Goal: Task Accomplishment & Management: Manage account settings

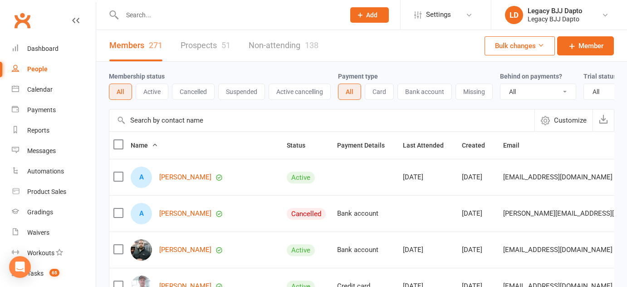
select select "100"
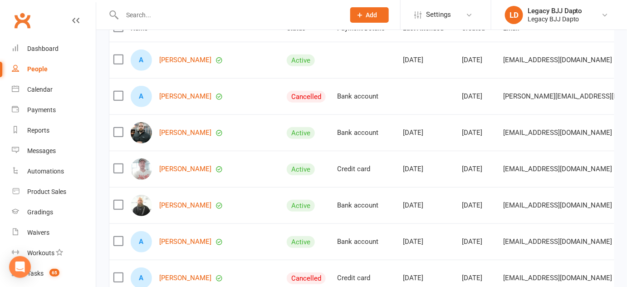
scroll to position [116, 0]
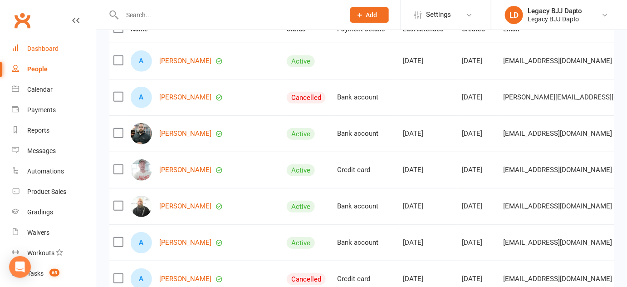
click at [23, 41] on link "Dashboard" at bounding box center [54, 49] width 84 height 20
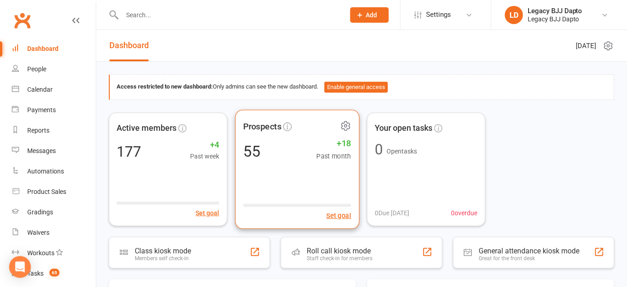
click at [263, 172] on div "Prospects 55 +18 Past month Set goal" at bounding box center [297, 168] width 124 height 119
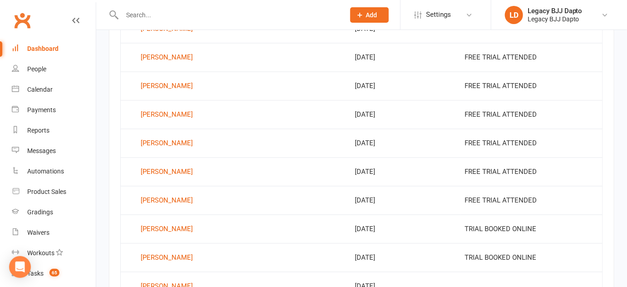
scroll to position [654, 0]
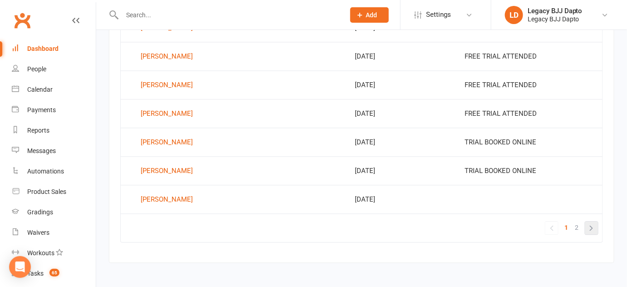
click at [590, 227] on link "»" at bounding box center [591, 227] width 13 height 13
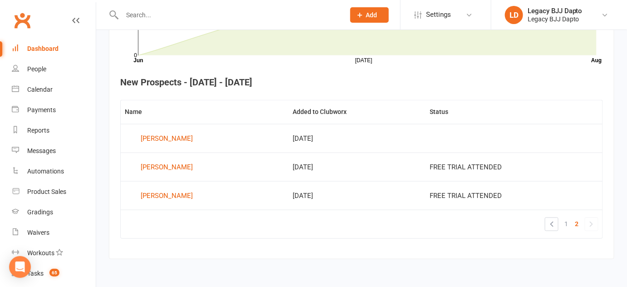
scroll to position [312, 0]
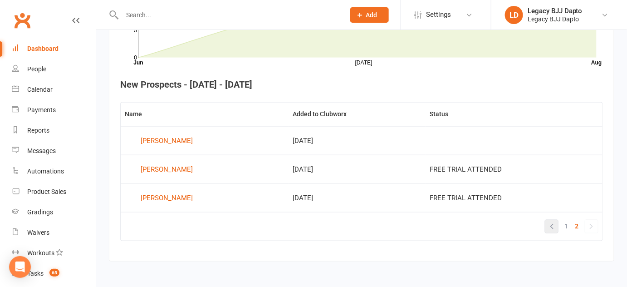
click at [547, 228] on link "«" at bounding box center [551, 226] width 13 height 13
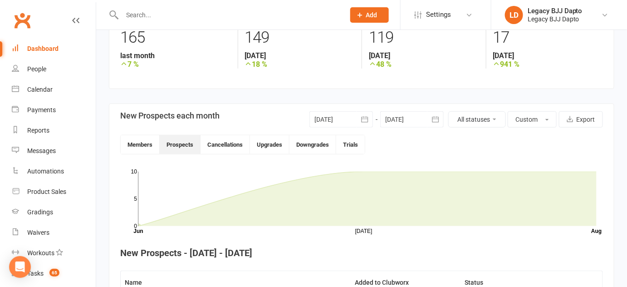
scroll to position [123, 0]
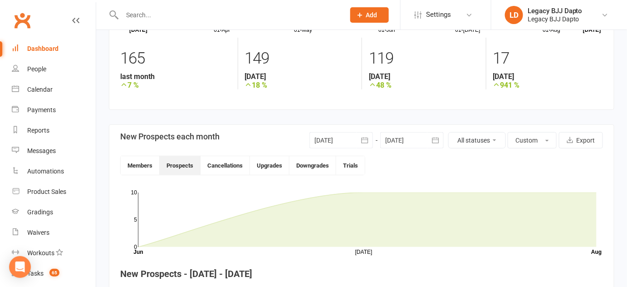
click at [142, 10] on input "text" at bounding box center [228, 15] width 219 height 13
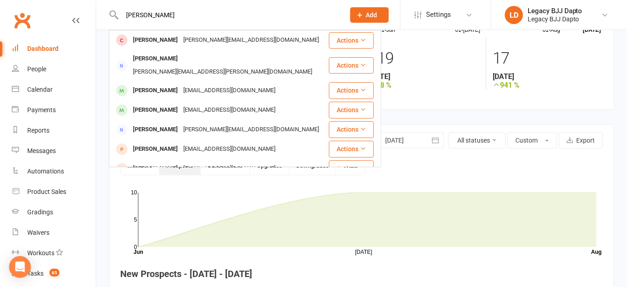
type input "[PERSON_NAME]"
click at [31, 63] on link "People" at bounding box center [54, 69] width 84 height 20
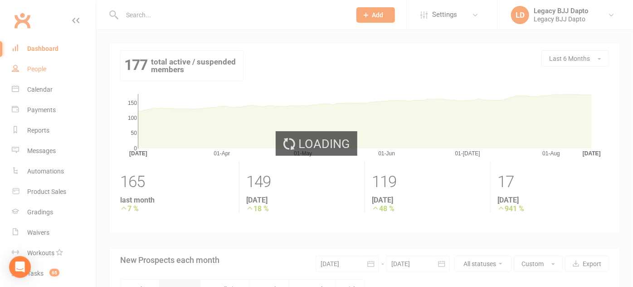
select select "100"
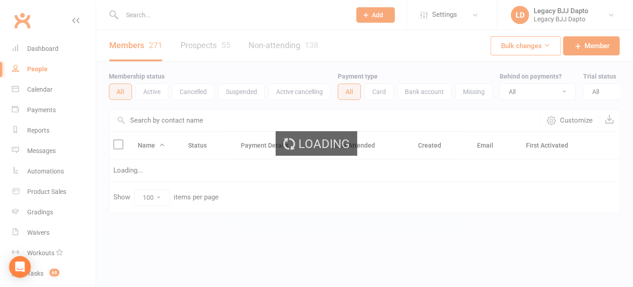
click at [145, 18] on input "text" at bounding box center [231, 15] width 225 height 13
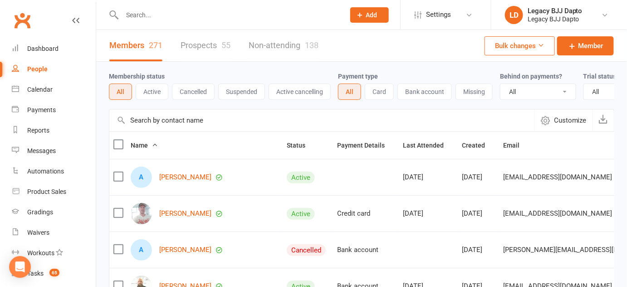
click at [145, 17] on input "text" at bounding box center [228, 15] width 219 height 13
type input "d"
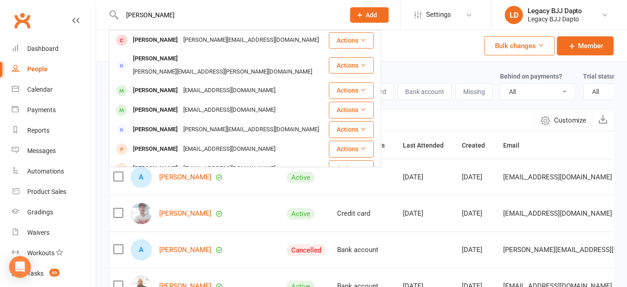
type input "[PERSON_NAME]"
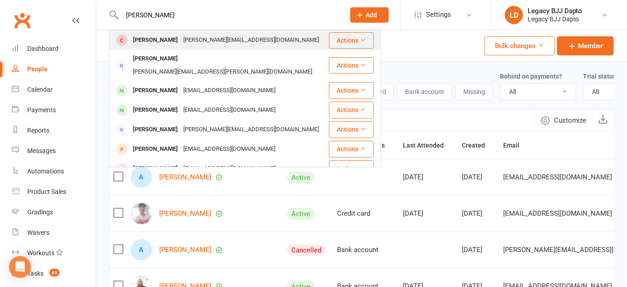
click at [151, 36] on div "[PERSON_NAME]" at bounding box center [155, 40] width 50 height 13
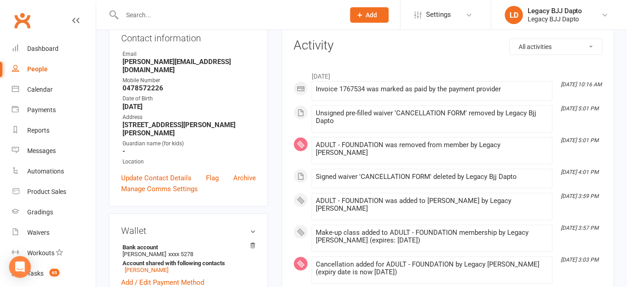
scroll to position [106, 0]
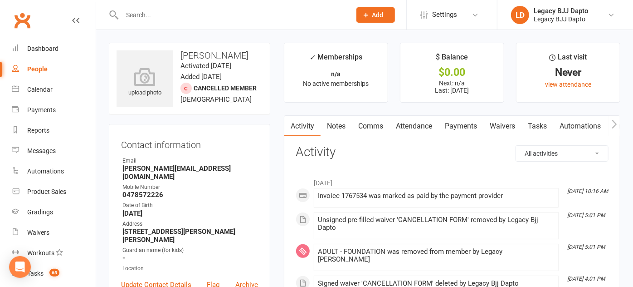
select select "100"
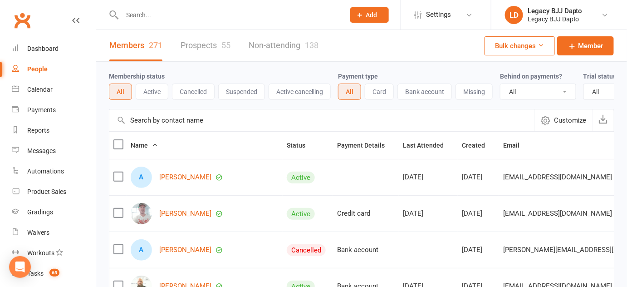
click at [142, 21] on input "text" at bounding box center [228, 15] width 219 height 13
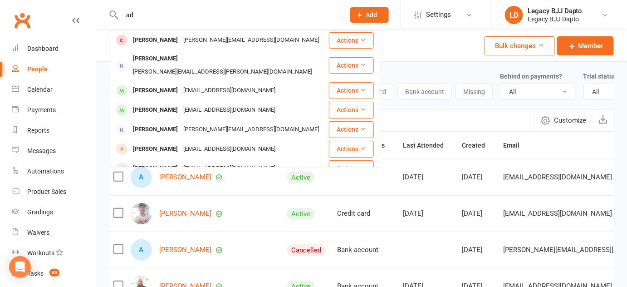
type input "a"
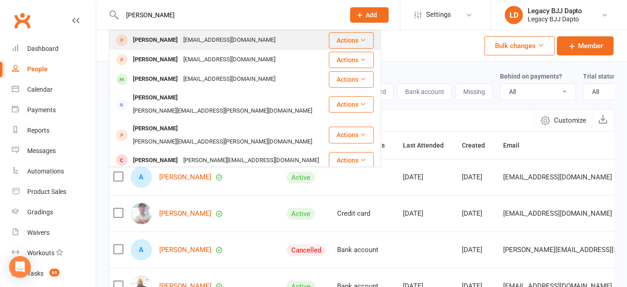
type input "[PERSON_NAME]"
click at [144, 39] on div "[PERSON_NAME]" at bounding box center [155, 40] width 50 height 13
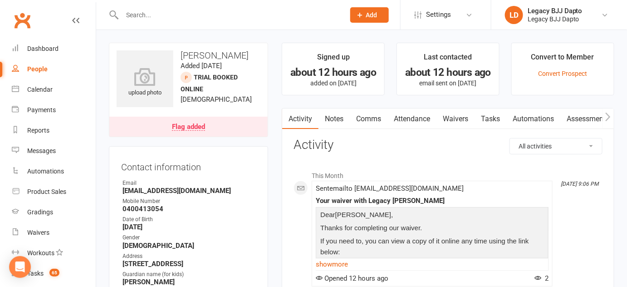
click at [146, 15] on input "text" at bounding box center [228, 15] width 219 height 13
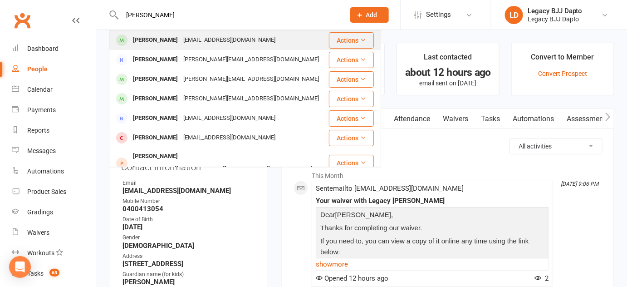
type input "[PERSON_NAME]"
click at [155, 34] on div "[PERSON_NAME]" at bounding box center [155, 40] width 50 height 13
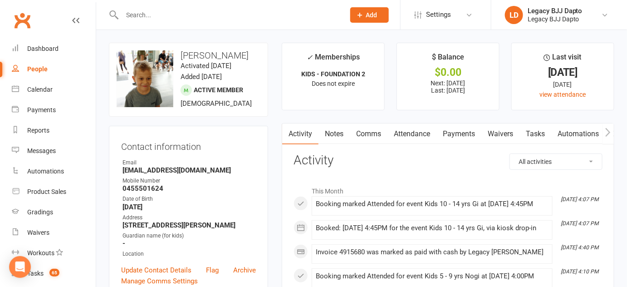
click at [198, 14] on input "text" at bounding box center [228, 15] width 219 height 13
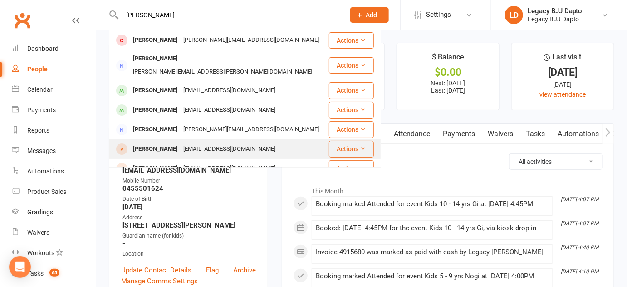
type input "[PERSON_NAME]"
click at [186, 142] on div "[EMAIL_ADDRESS][DOMAIN_NAME]" at bounding box center [229, 148] width 98 height 13
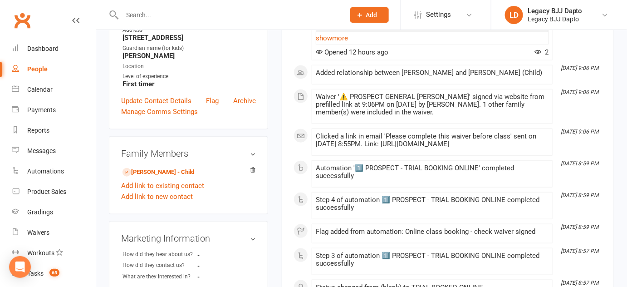
scroll to position [226, 0]
click at [179, 183] on link "Add link to existing contact" at bounding box center [162, 185] width 83 height 11
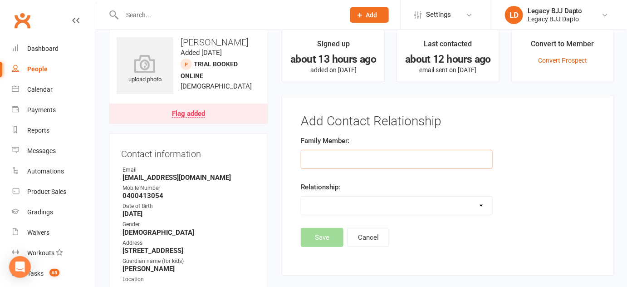
scroll to position [14, 0]
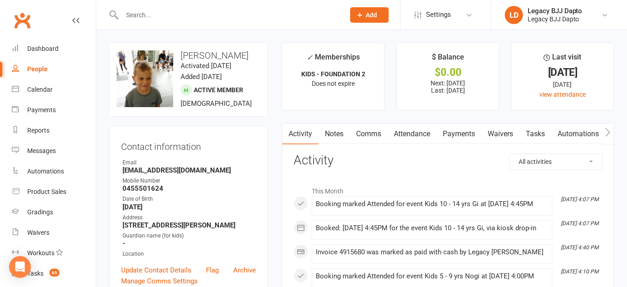
click at [169, 12] on input "text" at bounding box center [228, 15] width 219 height 13
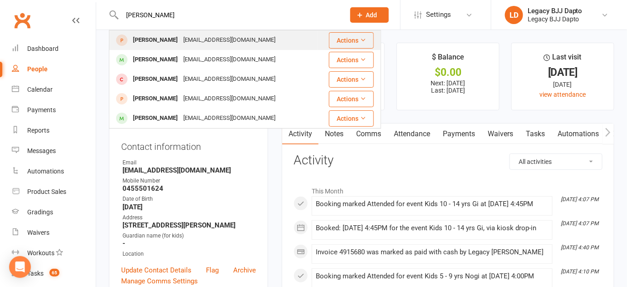
type input "[PERSON_NAME]"
click at [160, 45] on div "[PERSON_NAME]" at bounding box center [155, 40] width 50 height 13
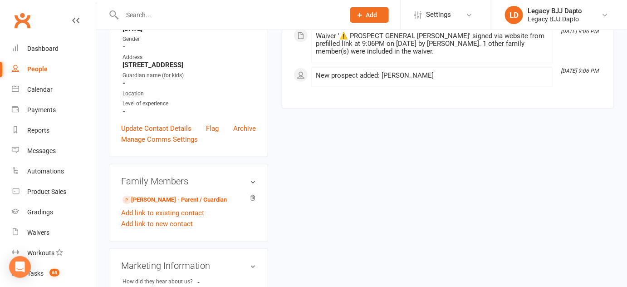
scroll to position [176, 0]
click at [166, 212] on link "Add link to existing contact" at bounding box center [162, 212] width 83 height 11
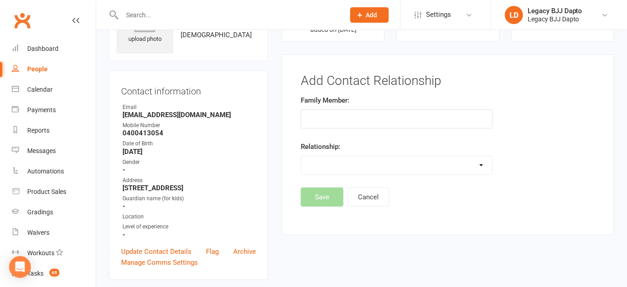
scroll to position [44, 0]
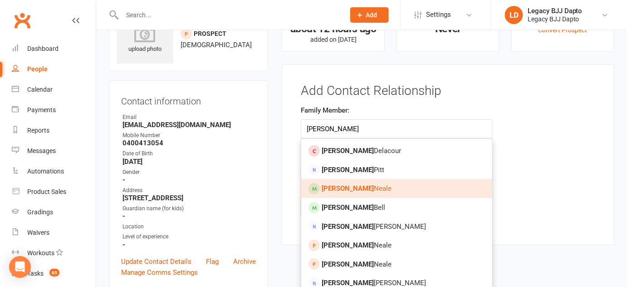
type input "[PERSON_NAME]"
click at [368, 187] on link "[PERSON_NAME]" at bounding box center [396, 188] width 190 height 19
type input "[PERSON_NAME]"
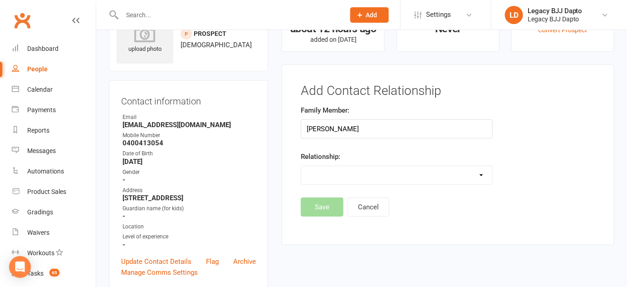
click at [356, 174] on select "Parent / Guardian Child Sibling (parent not in system) Spouse / Partner Cousin …" at bounding box center [396, 175] width 190 height 18
select select "0"
click at [301, 166] on select "Parent / Guardian Child Sibling (parent not in system) Spouse / Partner Cousin …" at bounding box center [396, 175] width 190 height 18
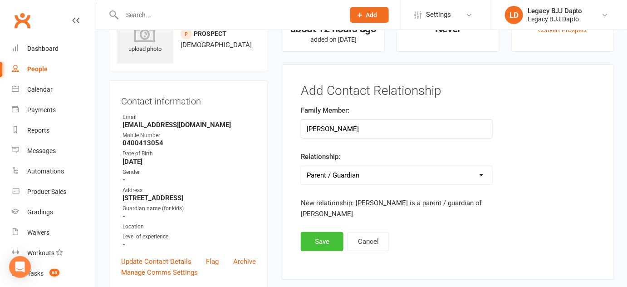
click at [323, 244] on button "Save" at bounding box center [322, 241] width 43 height 19
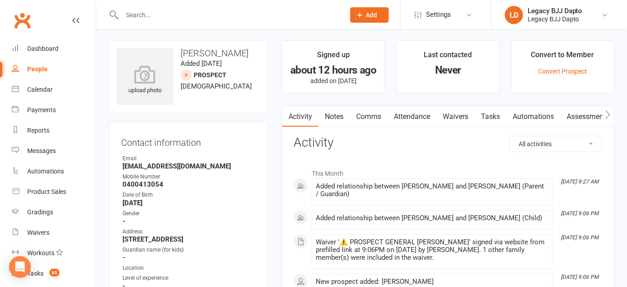
scroll to position [0, 0]
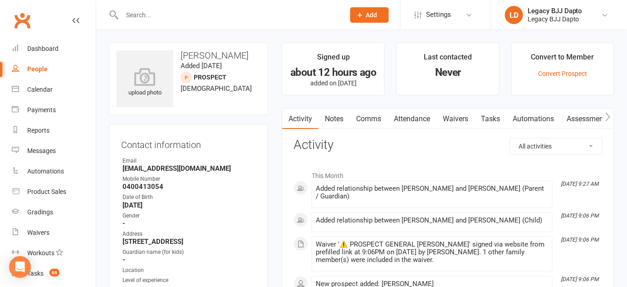
click at [391, 157] on div "All activities Bookings / Attendances Communications Notes Failed SMSes Grading…" at bounding box center [447, 220] width 309 height 165
click at [400, 118] on link "Attendance" at bounding box center [411, 118] width 49 height 21
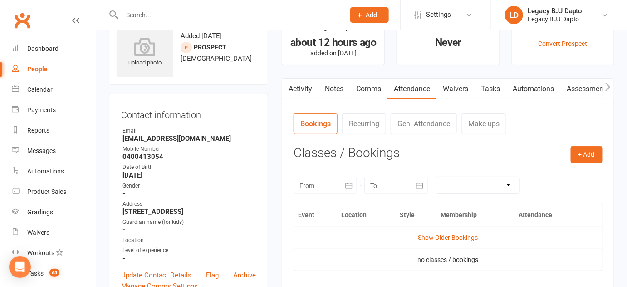
scroll to position [30, 0]
click at [458, 90] on link "Waivers" at bounding box center [455, 88] width 38 height 21
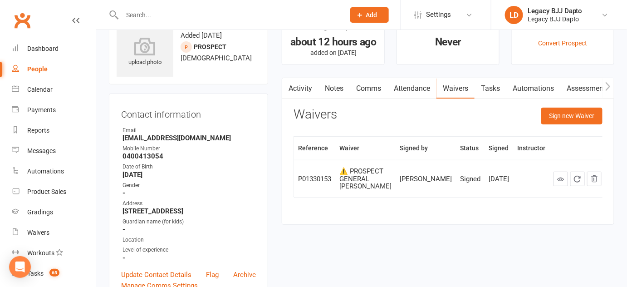
click at [295, 88] on link "Activity" at bounding box center [300, 88] width 36 height 21
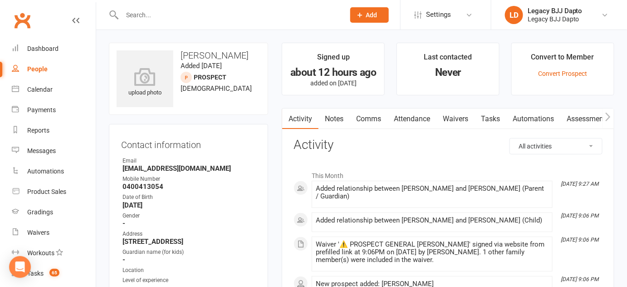
click at [168, 15] on input "text" at bounding box center [228, 15] width 219 height 13
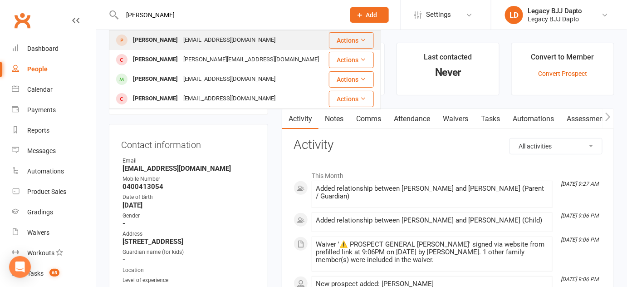
type input "[PERSON_NAME]"
click at [180, 40] on div "[EMAIL_ADDRESS][DOMAIN_NAME]" at bounding box center [229, 40] width 98 height 13
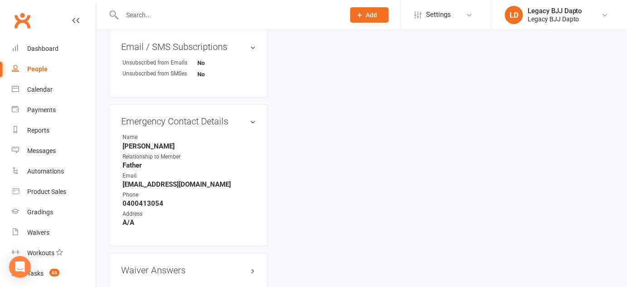
scroll to position [546, 0]
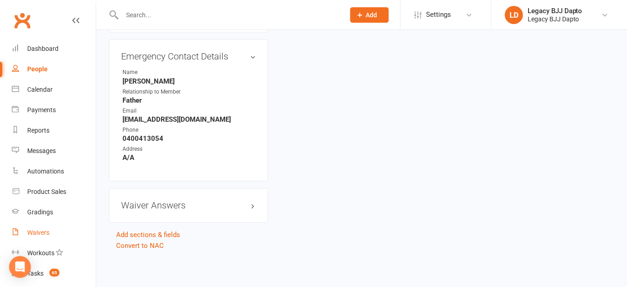
click at [48, 227] on link "Waivers" at bounding box center [54, 232] width 84 height 20
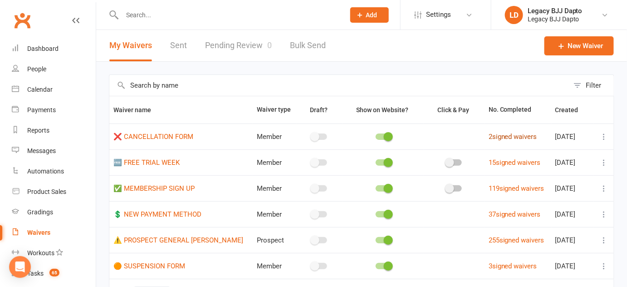
click at [488, 133] on link "2 signed waivers" at bounding box center [512, 136] width 49 height 8
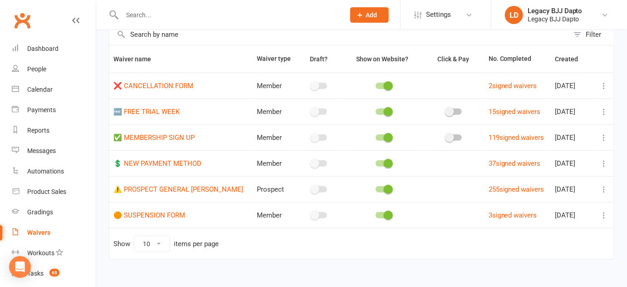
scroll to position [51, 0]
click at [180, 188] on link "⚠️ PROSPECT GENERAL [PERSON_NAME]" at bounding box center [178, 189] width 130 height 8
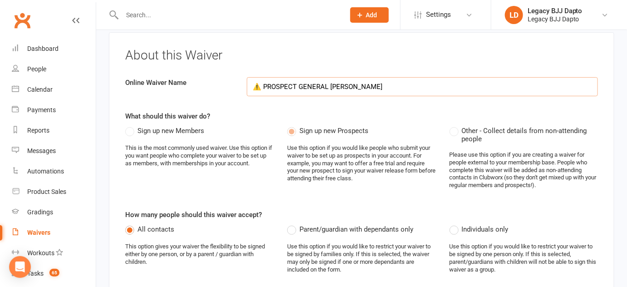
scroll to position [39, 0]
click at [29, 69] on div "People" at bounding box center [36, 68] width 19 height 7
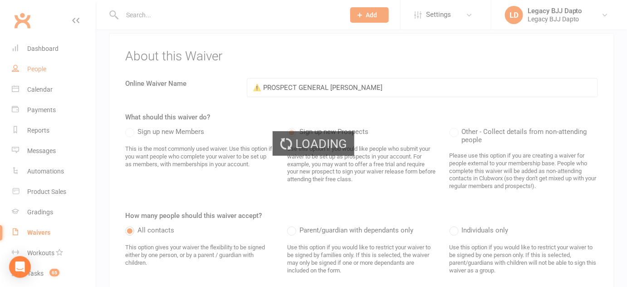
select select "100"
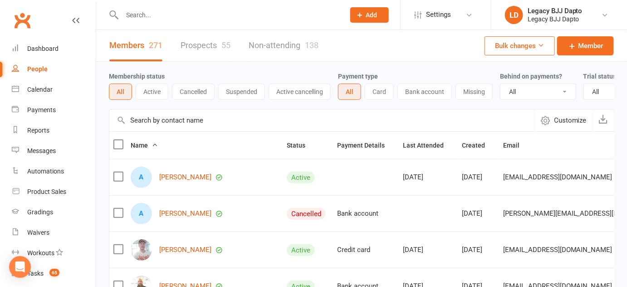
click at [212, 44] on link "Prospects 55" at bounding box center [205, 45] width 50 height 31
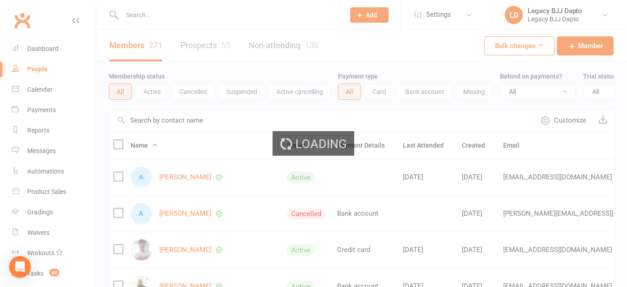
select select "100"
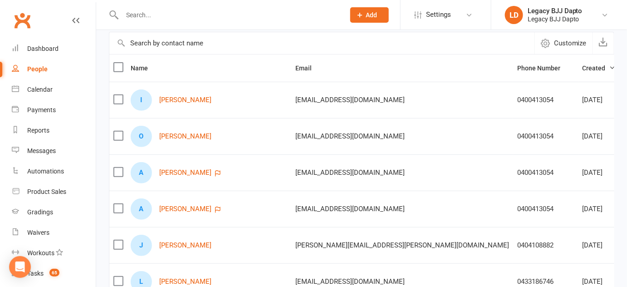
scroll to position [78, 0]
click at [117, 171] on label at bounding box center [117, 171] width 9 height 9
click at [117, 167] on input "checkbox" at bounding box center [117, 167] width 9 height 0
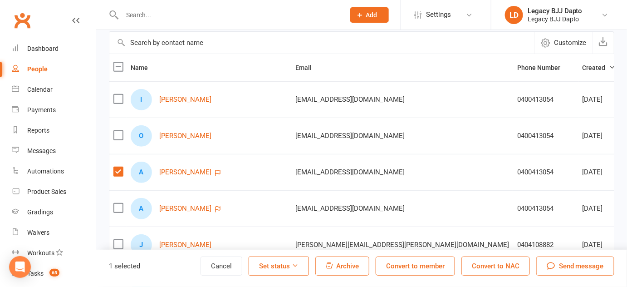
click at [294, 261] on button "Set status" at bounding box center [279, 265] width 60 height 19
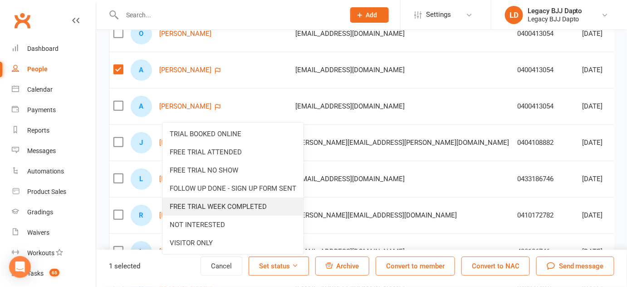
scroll to position [180, 0]
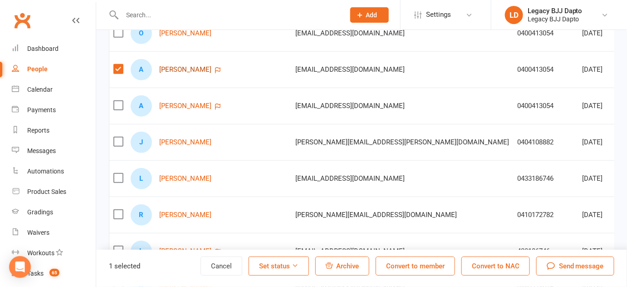
click at [185, 67] on link "[PERSON_NAME]" at bounding box center [185, 70] width 52 height 8
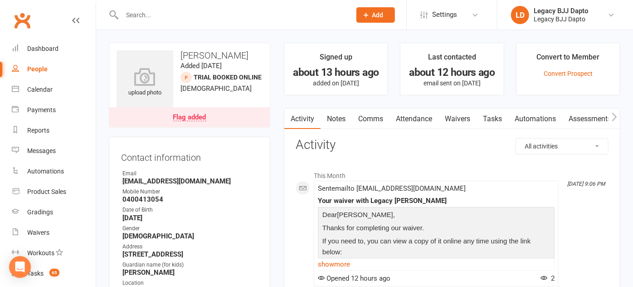
select select "100"
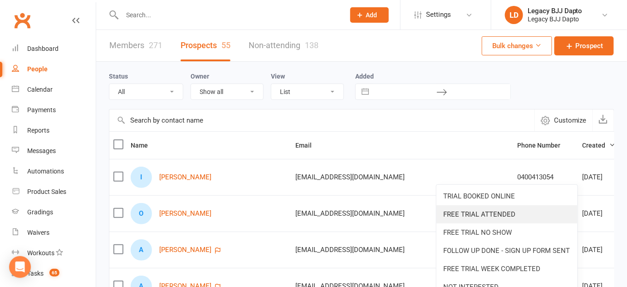
click at [489, 211] on link "FREE TRIAL ATTENDED" at bounding box center [506, 214] width 141 height 18
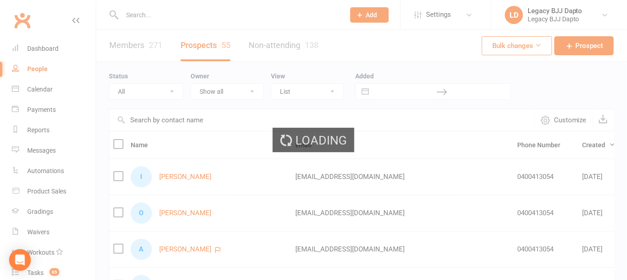
click at [539, 217] on div "Loading" at bounding box center [313, 140] width 627 height 280
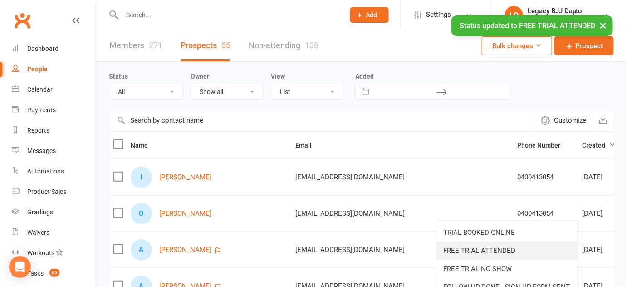
click at [497, 249] on link "FREE TRIAL ATTENDED" at bounding box center [506, 250] width 141 height 18
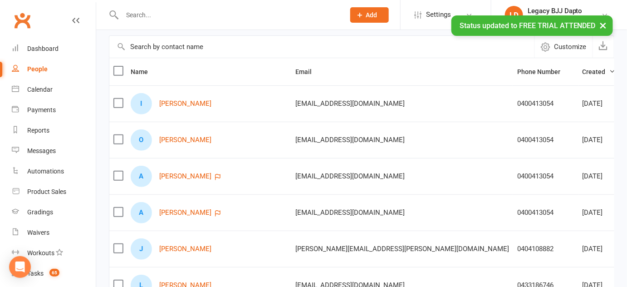
scroll to position [74, 0]
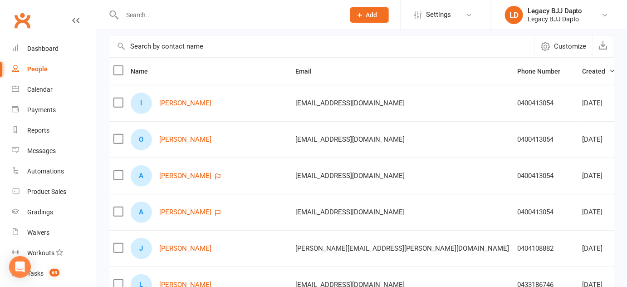
click at [117, 171] on label at bounding box center [117, 175] width 9 height 9
click at [117, 171] on input "checkbox" at bounding box center [117, 171] width 9 height 0
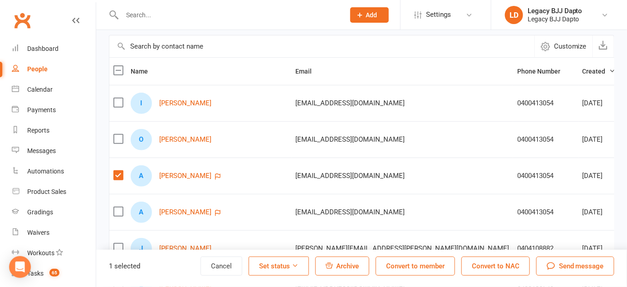
click at [116, 212] on label at bounding box center [117, 211] width 9 height 9
click at [116, 207] on input "checkbox" at bounding box center [117, 207] width 9 height 0
click at [346, 260] on button "Archive" at bounding box center [342, 265] width 54 height 19
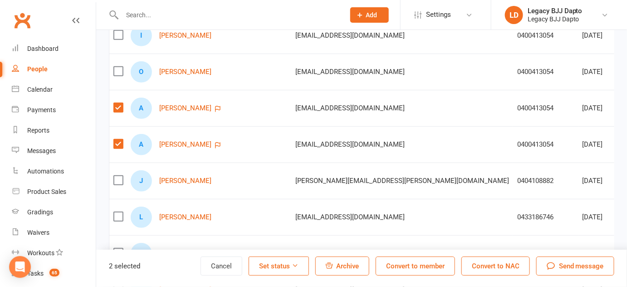
scroll to position [141, 0]
click at [181, 105] on link "[PERSON_NAME]" at bounding box center [185, 108] width 52 height 8
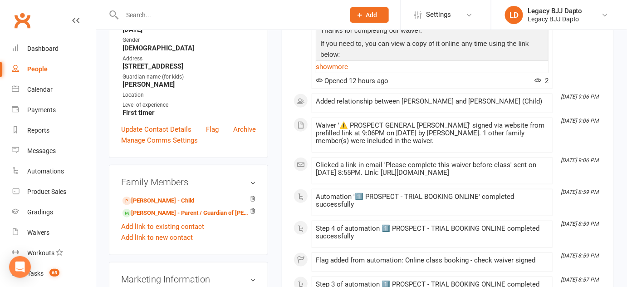
scroll to position [198, 0]
click at [160, 140] on link "Manage Comms Settings" at bounding box center [159, 139] width 77 height 11
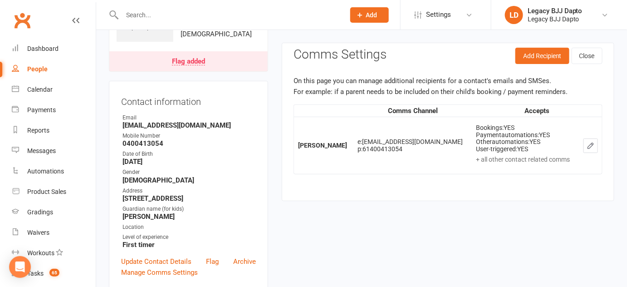
scroll to position [0, 0]
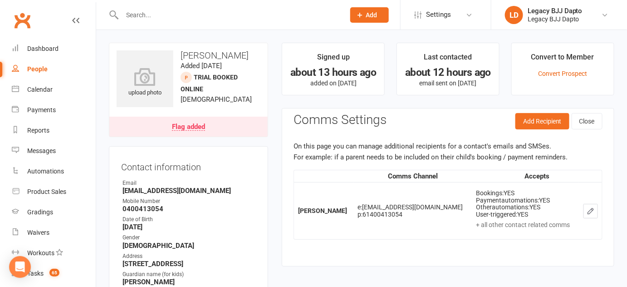
click at [151, 15] on input "text" at bounding box center [228, 15] width 219 height 13
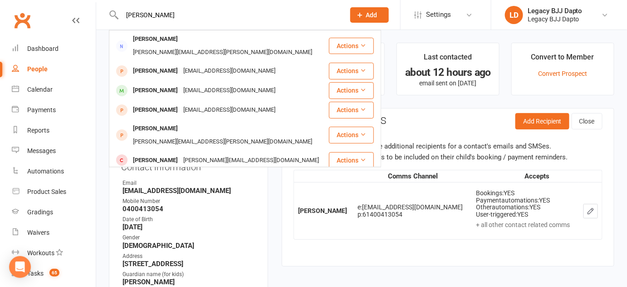
type input "[PERSON_NAME]"
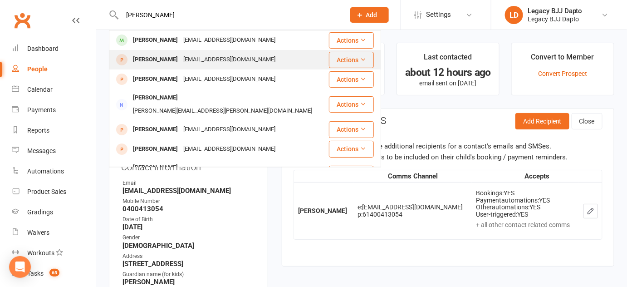
click at [360, 59] on icon at bounding box center [363, 59] width 6 height 6
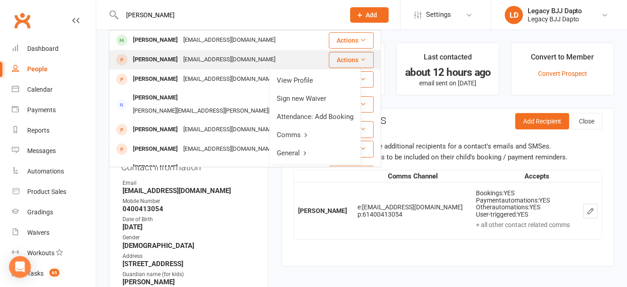
click at [360, 57] on icon at bounding box center [363, 59] width 6 height 6
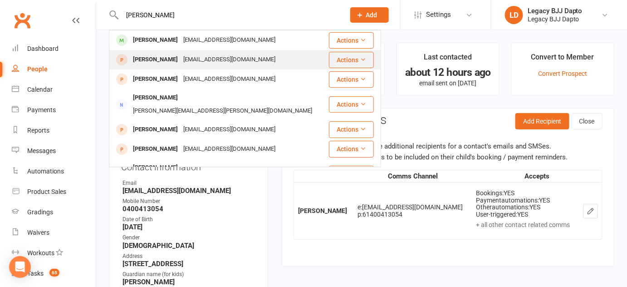
click at [360, 57] on icon at bounding box center [363, 59] width 6 height 6
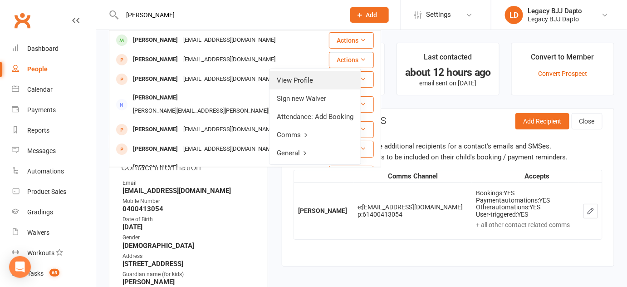
click at [327, 87] on link "View Profile" at bounding box center [314, 80] width 91 height 18
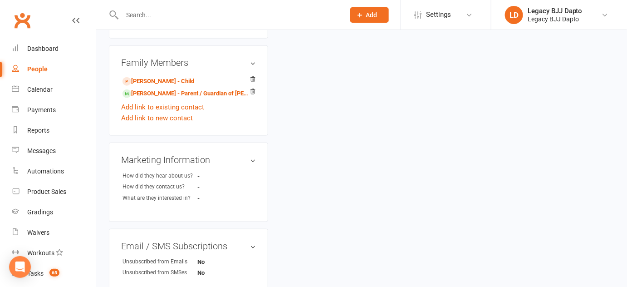
scroll to position [317, 0]
click at [195, 19] on input "text" at bounding box center [228, 15] width 219 height 13
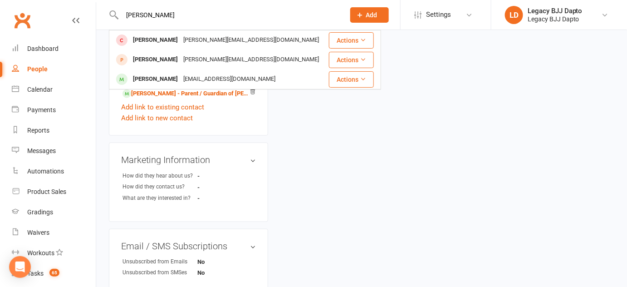
type input "[PERSON_NAME]"
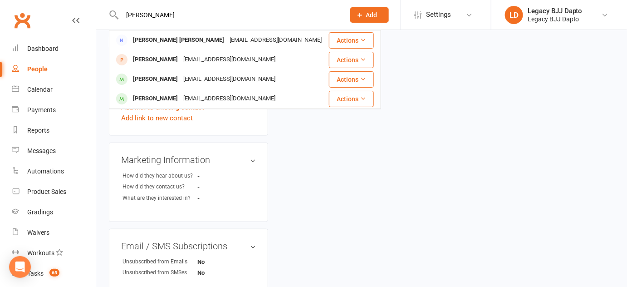
drag, startPoint x: 195, startPoint y: 19, endPoint x: 112, endPoint y: 10, distance: 84.4
click at [112, 10] on div "[PERSON_NAME] [PERSON_NAME] [EMAIL_ADDRESS][DOMAIN_NAME] Actions [PERSON_NAME] …" at bounding box center [223, 14] width 229 height 29
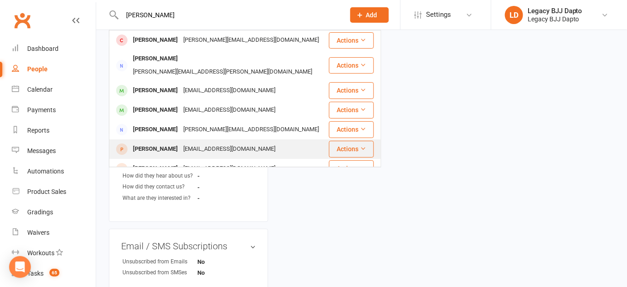
type input "[PERSON_NAME]"
click at [360, 145] on icon at bounding box center [363, 148] width 6 height 6
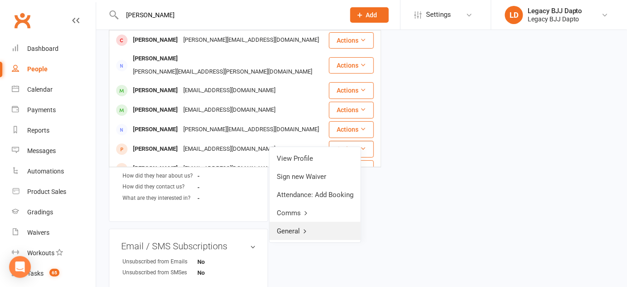
click at [300, 232] on link "General" at bounding box center [314, 231] width 91 height 18
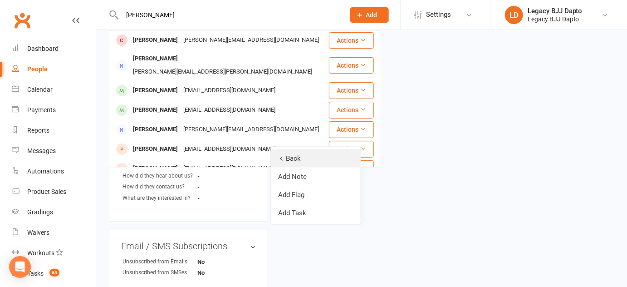
click at [286, 154] on link "Back" at bounding box center [316, 158] width 90 height 18
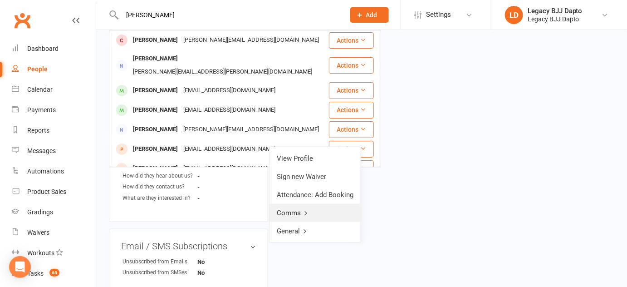
click at [302, 212] on link "Comms" at bounding box center [314, 213] width 91 height 18
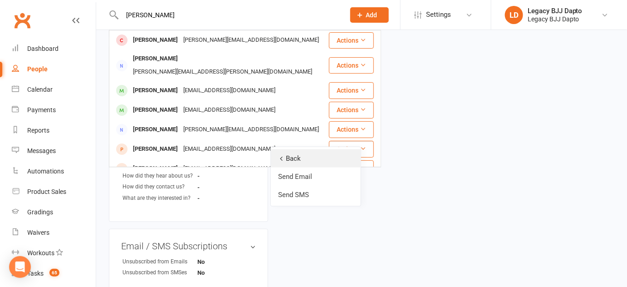
click at [284, 161] on link "Back" at bounding box center [316, 158] width 90 height 18
click at [399, 172] on div "upload photo [PERSON_NAME] Added [DATE] TRIAL BOOKED ONLINE prospect [DEMOGRAPH…" at bounding box center [361, 120] width 519 height 789
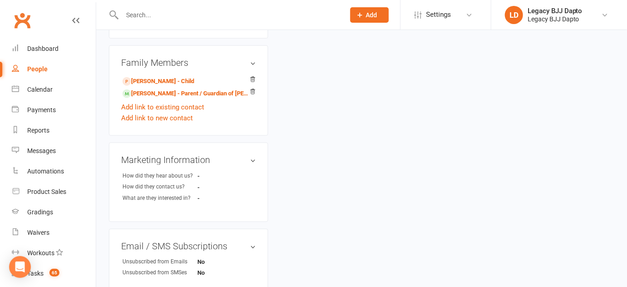
click at [170, 16] on input "text" at bounding box center [228, 15] width 219 height 13
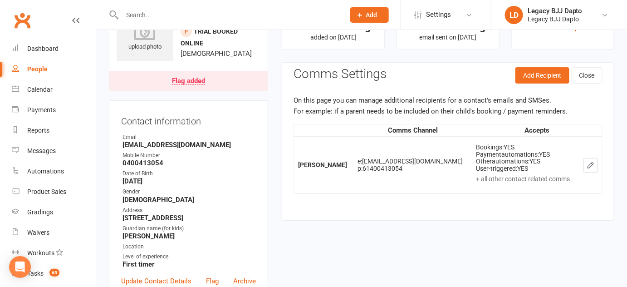
scroll to position [0, 0]
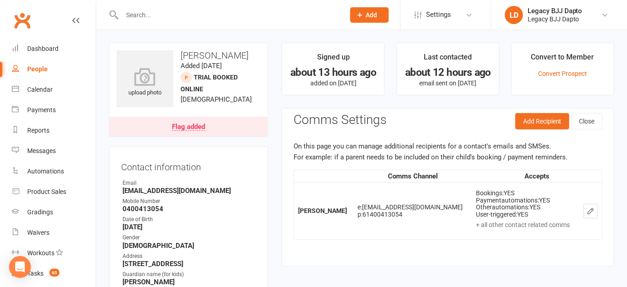
click at [590, 207] on icon "button" at bounding box center [590, 211] width 8 height 8
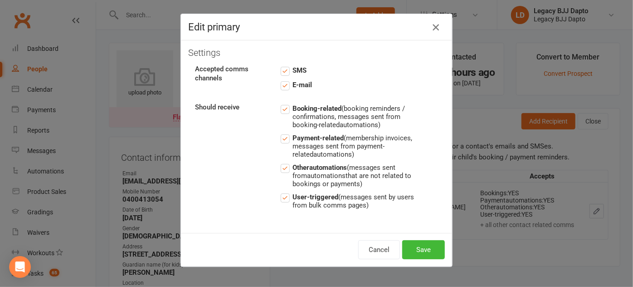
click at [434, 26] on icon "button" at bounding box center [435, 27] width 11 height 11
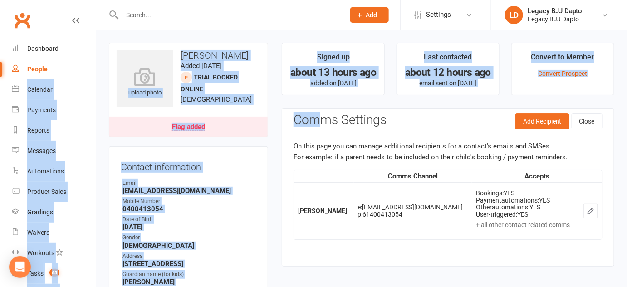
drag, startPoint x: 322, startPoint y: 102, endPoint x: 92, endPoint y: 77, distance: 231.3
click at [73, 75] on link "People" at bounding box center [54, 69] width 84 height 20
select select "100"
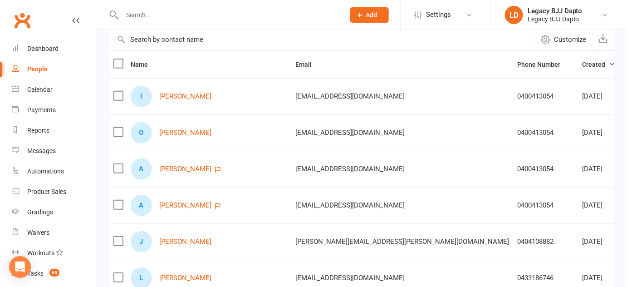
scroll to position [90, 0]
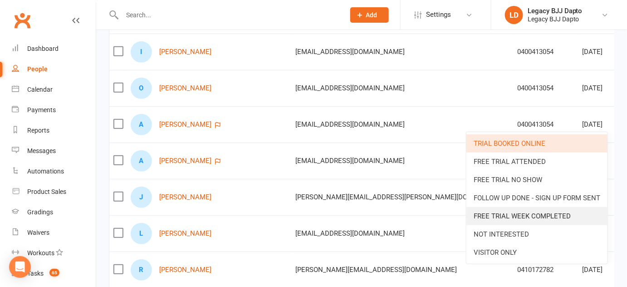
scroll to position [126, 0]
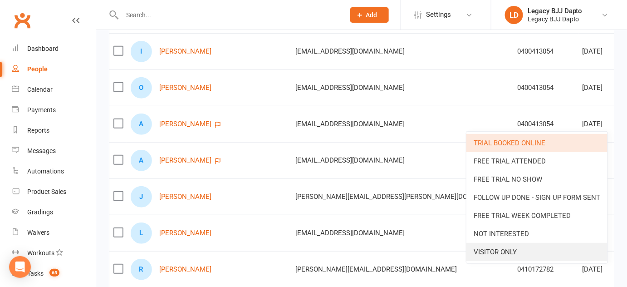
click at [574, 246] on link "VISITOR ONLY" at bounding box center [536, 252] width 141 height 18
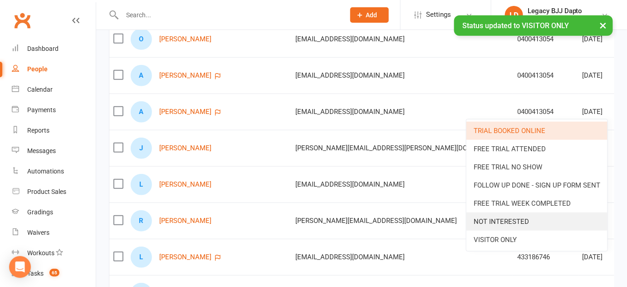
scroll to position [175, 0]
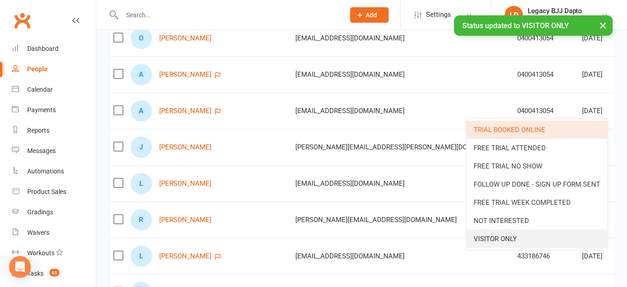
click at [501, 237] on link "VISITOR ONLY" at bounding box center [536, 238] width 141 height 18
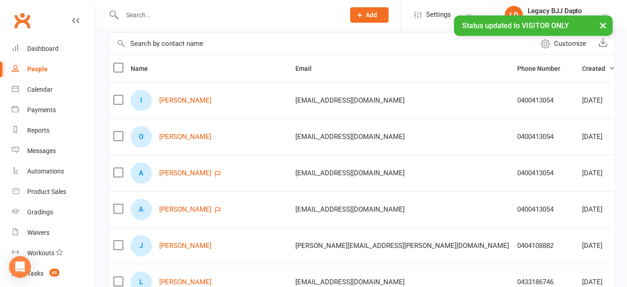
scroll to position [76, 0]
click at [115, 208] on label at bounding box center [117, 209] width 9 height 9
click at [115, 205] on input "checkbox" at bounding box center [117, 205] width 9 height 0
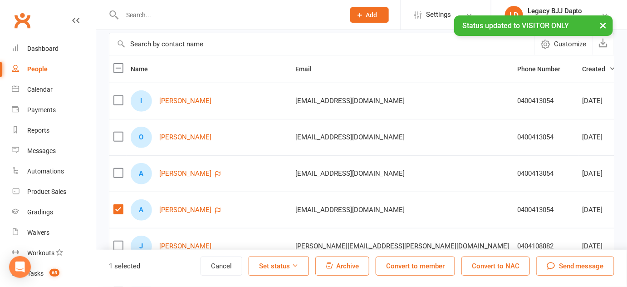
click at [115, 166] on td at bounding box center [117, 173] width 17 height 36
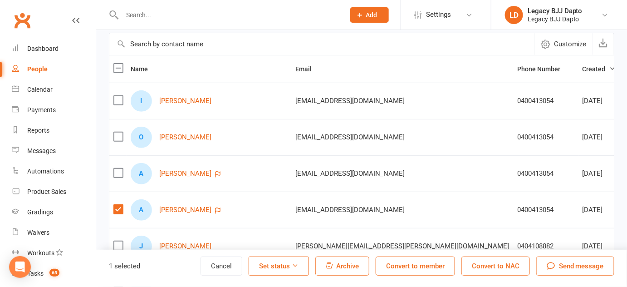
click at [116, 171] on label at bounding box center [117, 172] width 9 height 9
click at [116, 168] on input "checkbox" at bounding box center [117, 168] width 9 height 0
click at [298, 265] on icon at bounding box center [295, 265] width 7 height 7
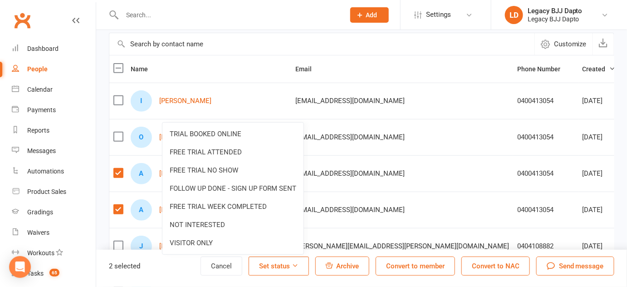
click at [274, 265] on button "Set status" at bounding box center [279, 265] width 60 height 19
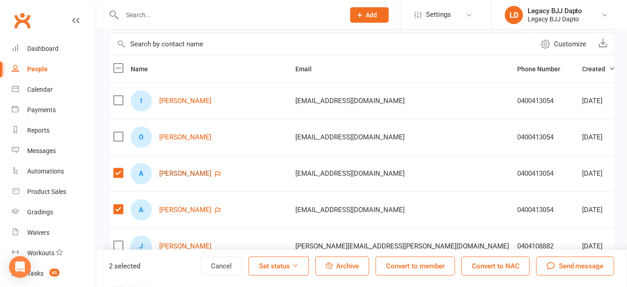
click at [166, 171] on link "[PERSON_NAME]" at bounding box center [185, 174] width 52 height 8
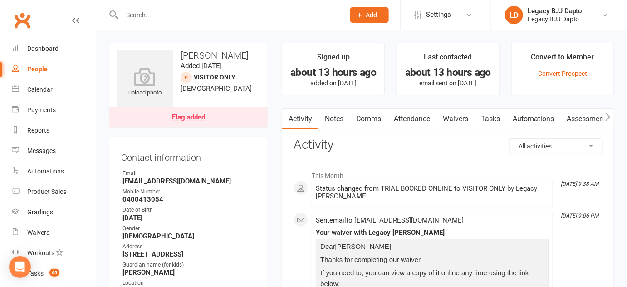
click at [610, 117] on icon "button" at bounding box center [607, 116] width 5 height 9
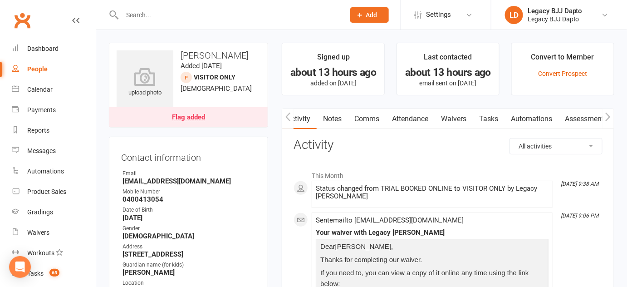
click at [610, 117] on icon "button" at bounding box center [607, 116] width 5 height 9
click at [288, 115] on icon "button" at bounding box center [287, 116] width 5 height 9
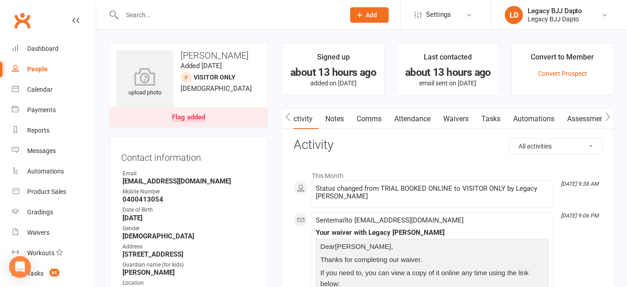
click at [288, 115] on icon "button" at bounding box center [287, 116] width 5 height 9
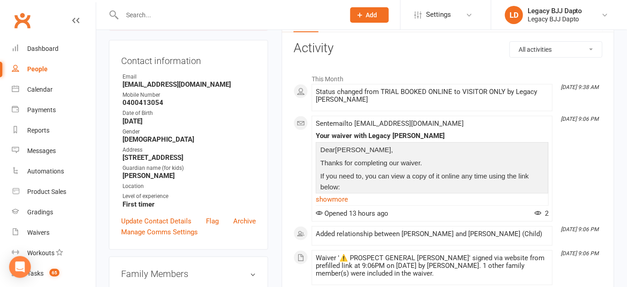
scroll to position [168, 0]
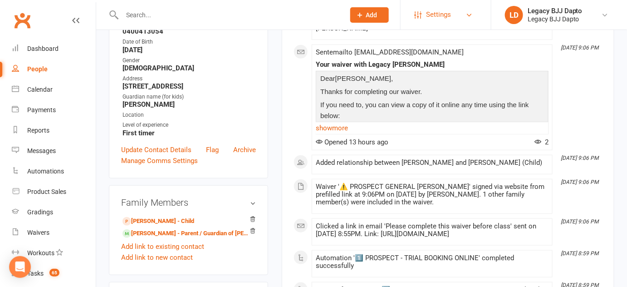
click at [458, 23] on link "Settings" at bounding box center [445, 15] width 63 height 20
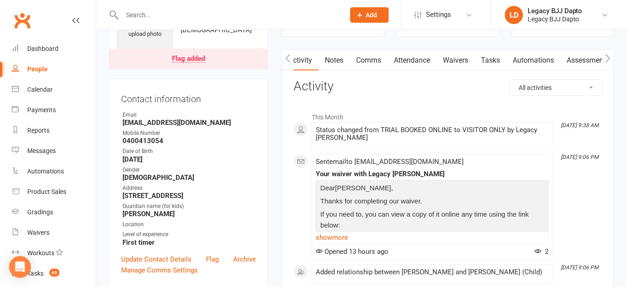
scroll to position [0, 0]
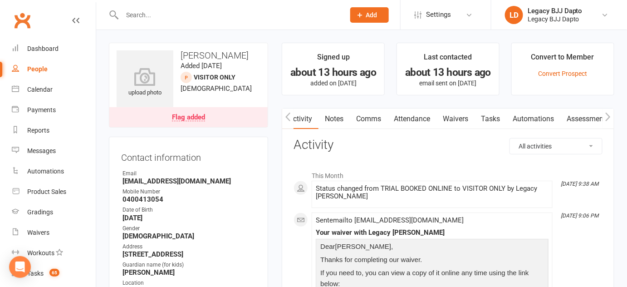
click at [185, 76] on div at bounding box center [185, 77] width 11 height 11
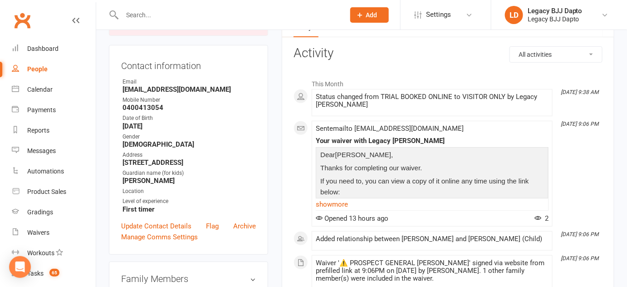
scroll to position [92, 0]
click at [244, 225] on link "Archive" at bounding box center [244, 225] width 23 height 11
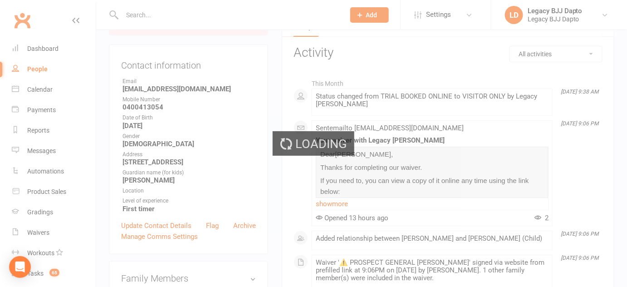
select select "100"
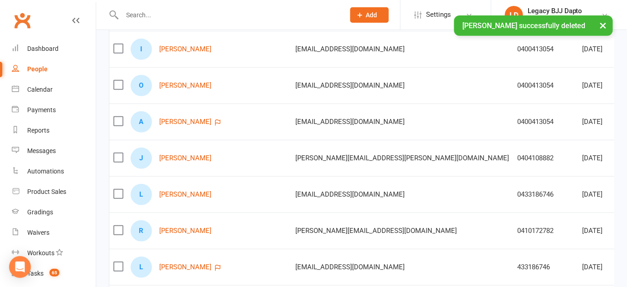
scroll to position [128, 0]
click at [174, 117] on link "[PERSON_NAME]" at bounding box center [185, 121] width 52 height 8
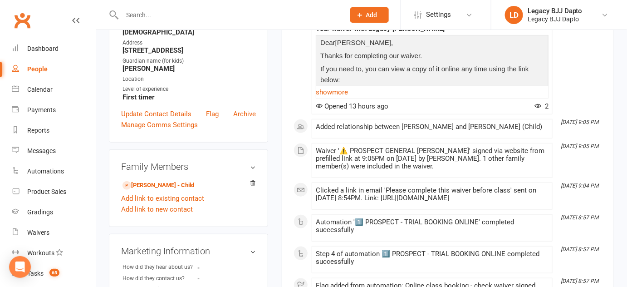
scroll to position [211, 0]
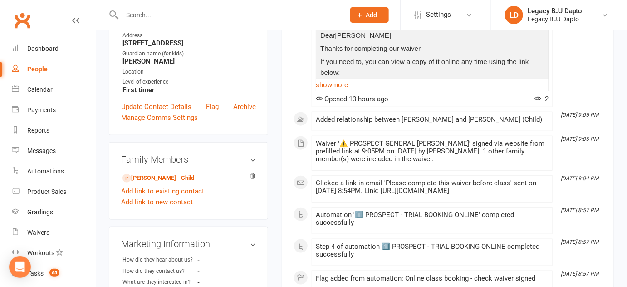
click at [243, 100] on div "Contact information Owner Email [EMAIL_ADDRESS][DOMAIN_NAME] Mobile Number [PHO…" at bounding box center [188, 31] width 159 height 210
click at [242, 107] on link "Archive" at bounding box center [244, 106] width 23 height 11
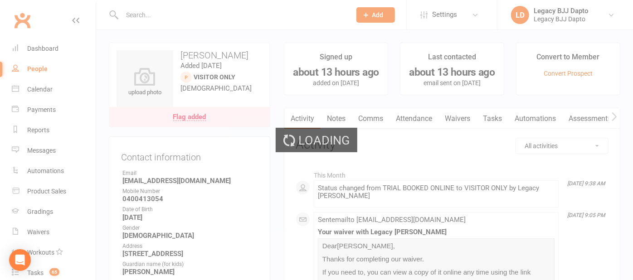
select select "100"
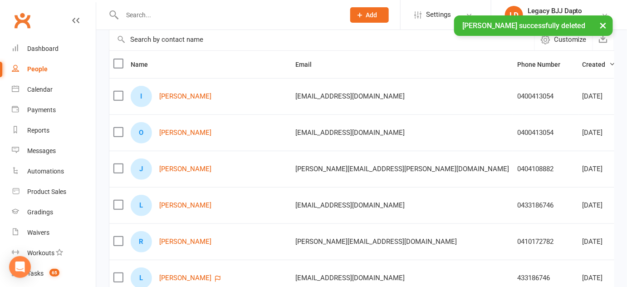
scroll to position [83, 0]
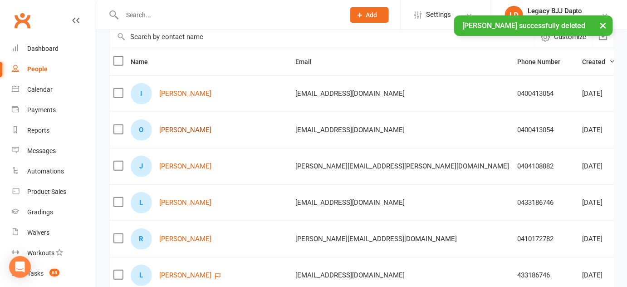
click at [171, 129] on link "[PERSON_NAME]" at bounding box center [185, 130] width 52 height 8
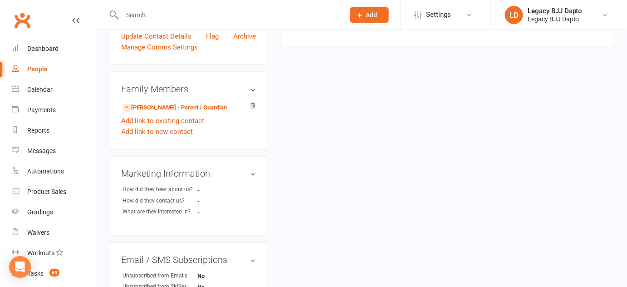
scroll to position [269, 0]
click at [174, 117] on link "Add link to existing contact" at bounding box center [162, 119] width 83 height 11
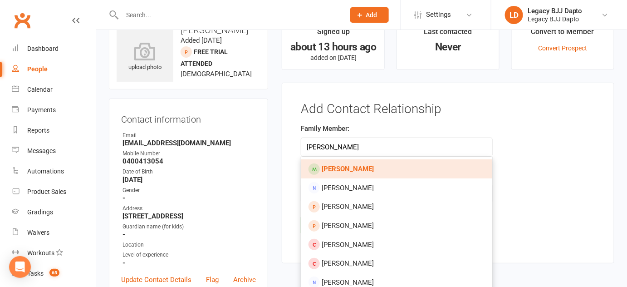
type input "[PERSON_NAME]"
click at [356, 168] on strong "[PERSON_NAME]" at bounding box center [348, 169] width 52 height 8
type input "[PERSON_NAME]"
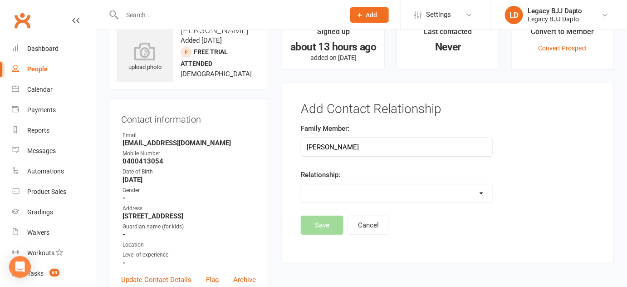
click at [390, 203] on div "Family Member: [PERSON_NAME] Relationship: Parent / Guardian Child Sibling (par…" at bounding box center [396, 169] width 205 height 93
click at [387, 198] on select "Parent / Guardian Child Sibling (parent not in system) Spouse / Partner Cousin …" at bounding box center [396, 193] width 190 height 18
select select "0"
click at [301, 184] on select "Parent / Guardian Child Sibling (parent not in system) Spouse / Partner Cousin …" at bounding box center [396, 193] width 190 height 18
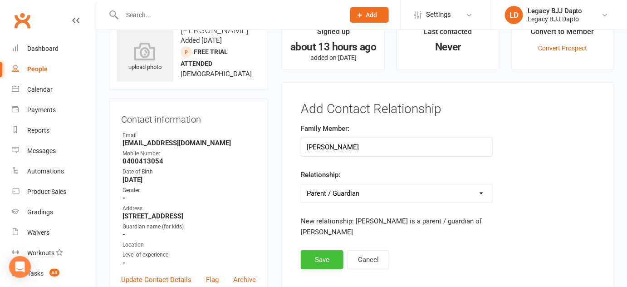
click at [325, 259] on button "Save" at bounding box center [322, 259] width 43 height 19
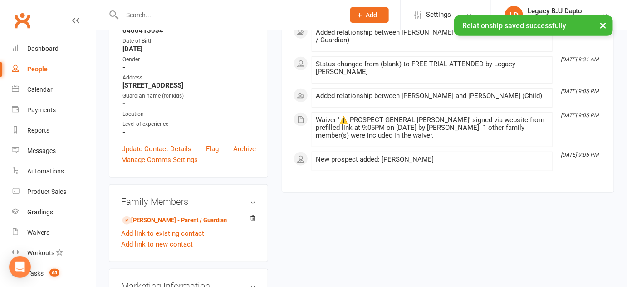
scroll to position [156, 0]
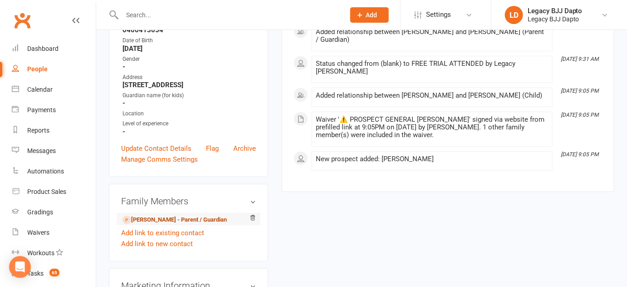
click at [184, 219] on link "[PERSON_NAME] - Parent / Guardian" at bounding box center [174, 220] width 104 height 10
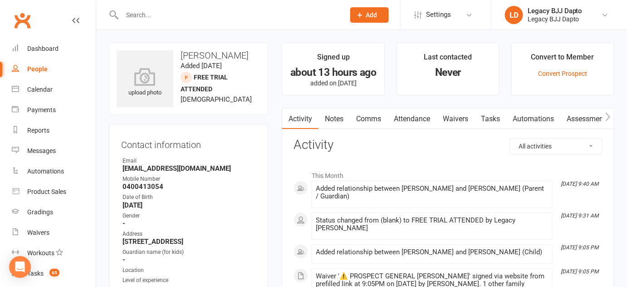
click at [41, 66] on div "People" at bounding box center [37, 68] width 20 height 7
select select "100"
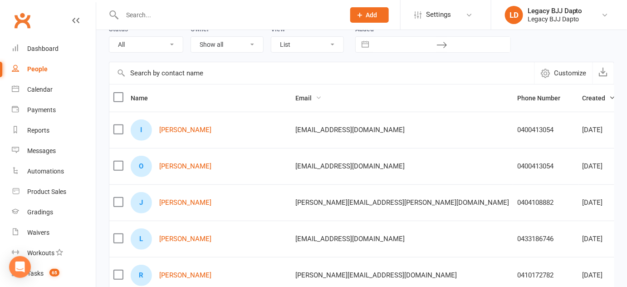
scroll to position [48, 0]
click at [176, 164] on link "[PERSON_NAME]" at bounding box center [185, 166] width 52 height 8
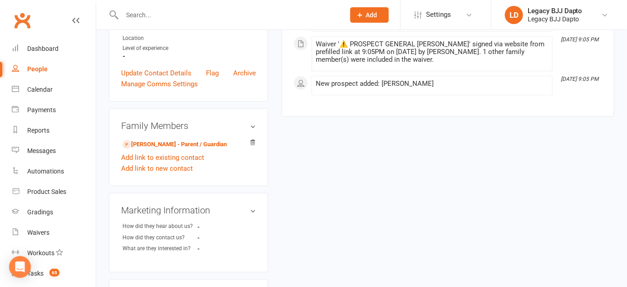
scroll to position [232, 0]
click at [249, 139] on div at bounding box center [250, 143] width 11 height 8
click at [178, 155] on link "Add link to existing contact" at bounding box center [162, 156] width 83 height 11
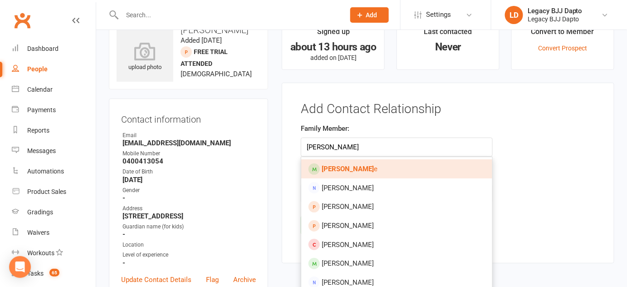
type input "[PERSON_NAME]"
click at [339, 171] on strong "[PERSON_NAME]" at bounding box center [348, 169] width 52 height 8
type input "[PERSON_NAME]"
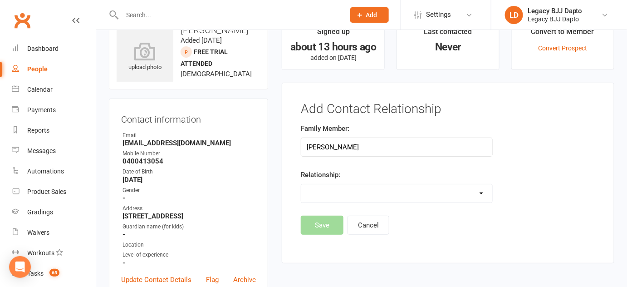
click at [336, 189] on select "Parent / Guardian Child Sibling (parent not in system) Spouse / Partner Cousin …" at bounding box center [396, 193] width 190 height 18
select select "0"
click at [301, 184] on select "Parent / Guardian Child Sibling (parent not in system) Spouse / Partner Cousin …" at bounding box center [396, 193] width 190 height 18
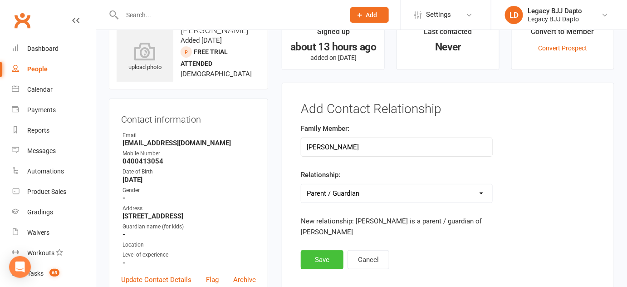
click at [323, 259] on button "Save" at bounding box center [322, 259] width 43 height 19
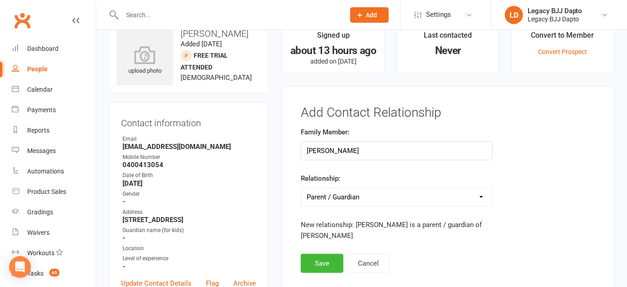
scroll to position [22, 0]
click at [330, 263] on button "Save" at bounding box center [322, 262] width 43 height 19
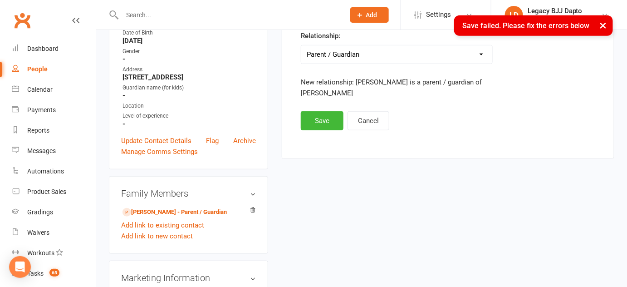
scroll to position [167, 0]
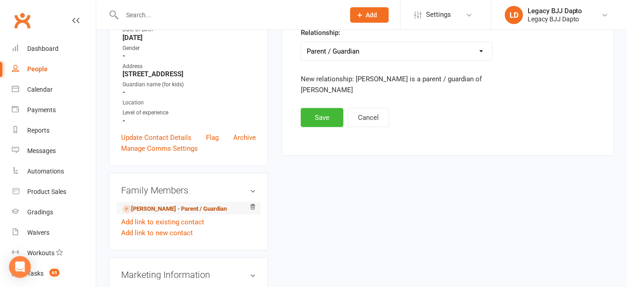
click at [210, 204] on link "[PERSON_NAME] - Parent / Guardian" at bounding box center [174, 209] width 104 height 10
click at [197, 208] on link "[PERSON_NAME] - Parent / Guardian" at bounding box center [174, 209] width 104 height 10
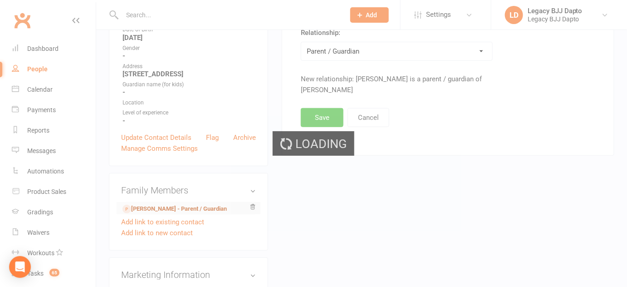
click at [197, 208] on div "Loading" at bounding box center [313, 143] width 627 height 287
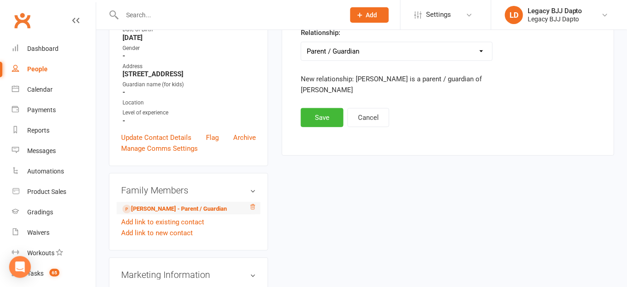
click at [251, 208] on icon at bounding box center [253, 206] width 5 height 5
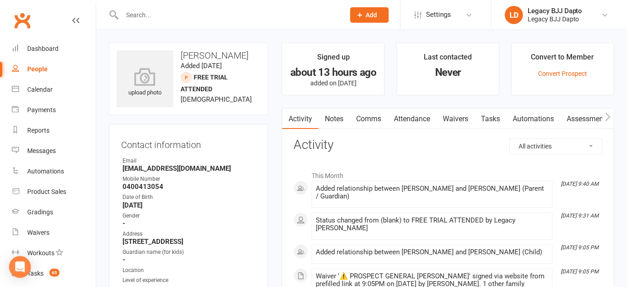
select select "100"
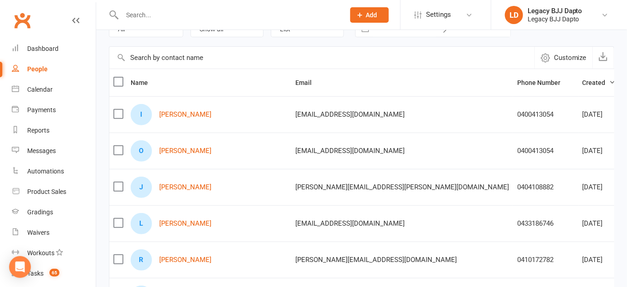
scroll to position [66, 0]
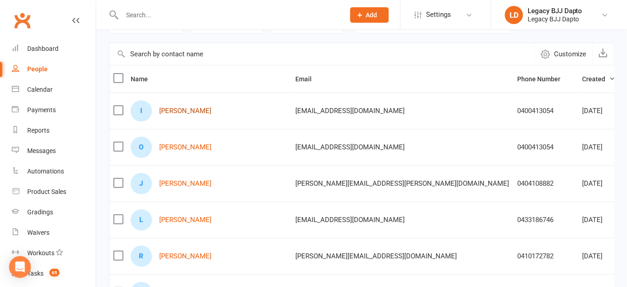
click at [178, 112] on link "[PERSON_NAME]" at bounding box center [185, 111] width 52 height 8
